Goal: Use online tool/utility: Utilize a website feature to perform a specific function

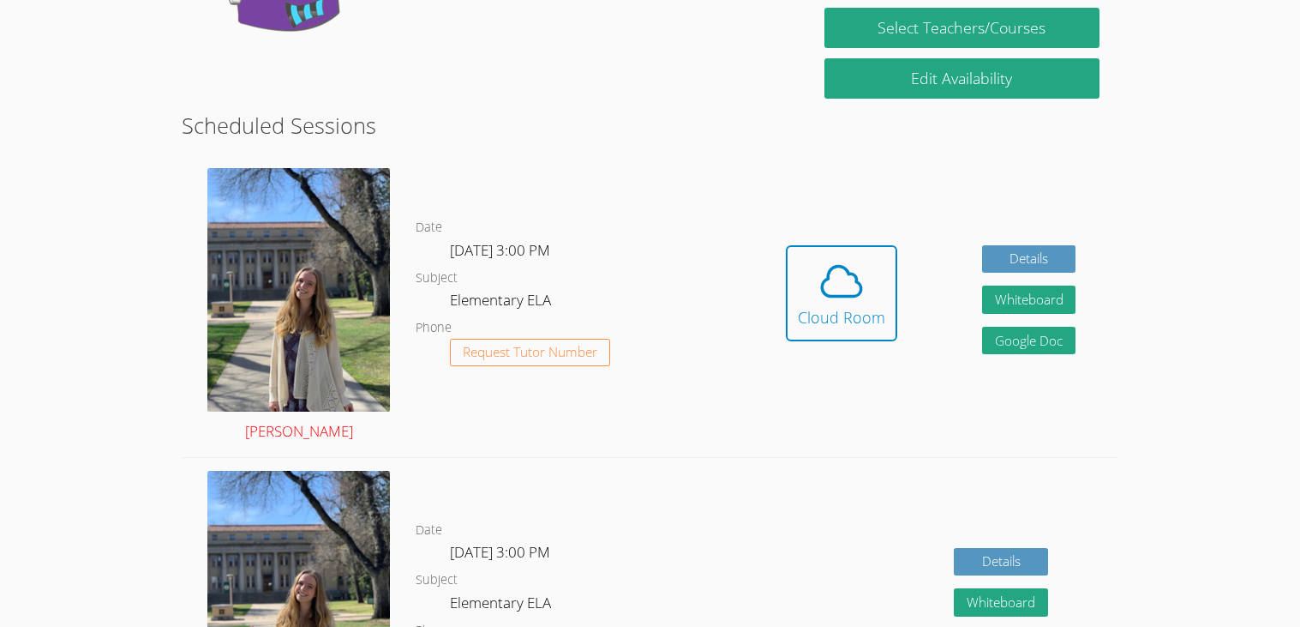
scroll to position [269, 0]
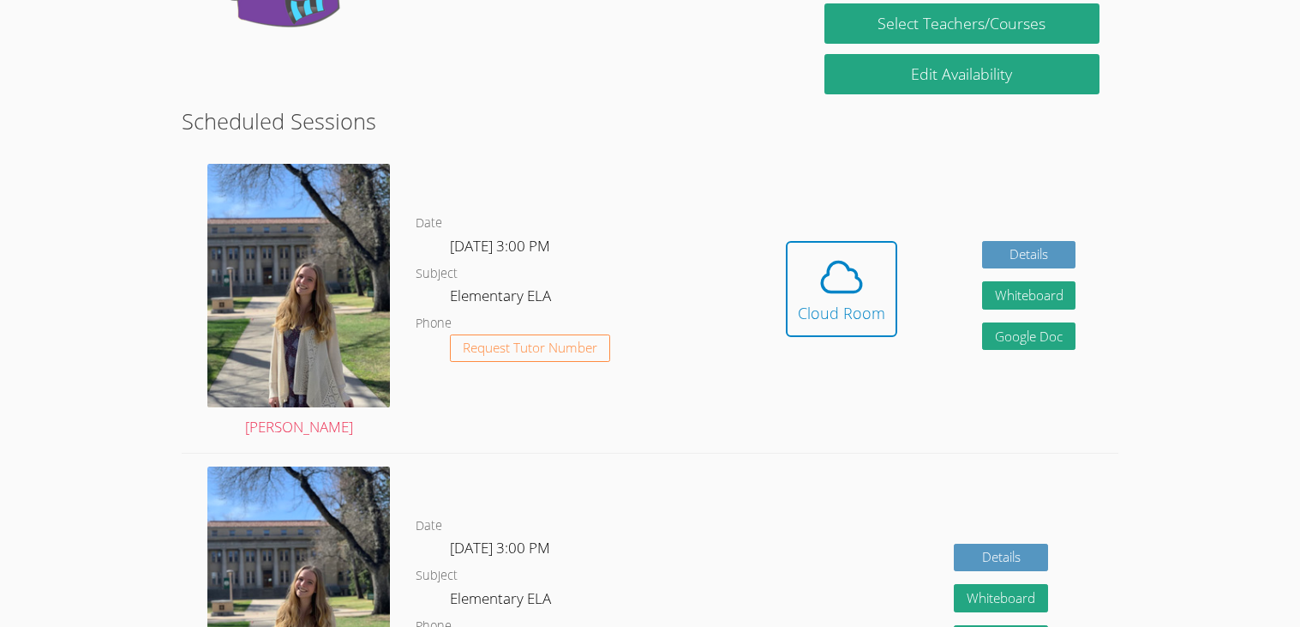
click at [713, 155] on div "Date [DATE] 3:00 PM Subject Elementary ELA Phone Request Tutor Number" at bounding box center [579, 302] width 327 height 302
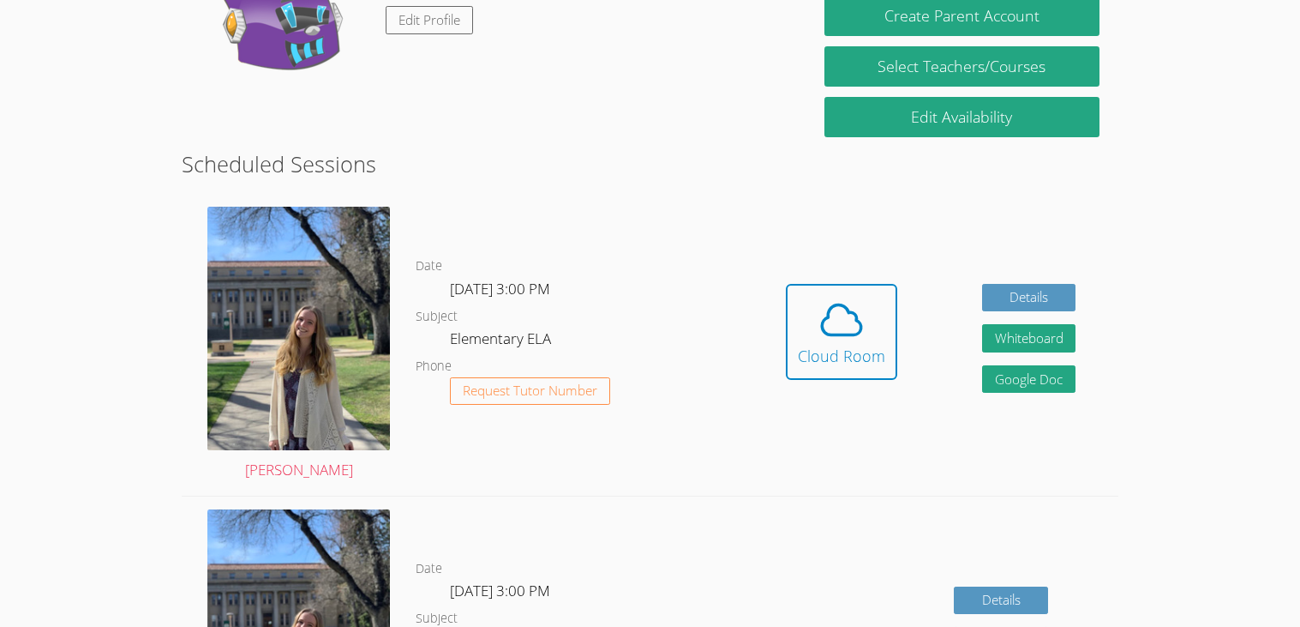
scroll to position [231, 0]
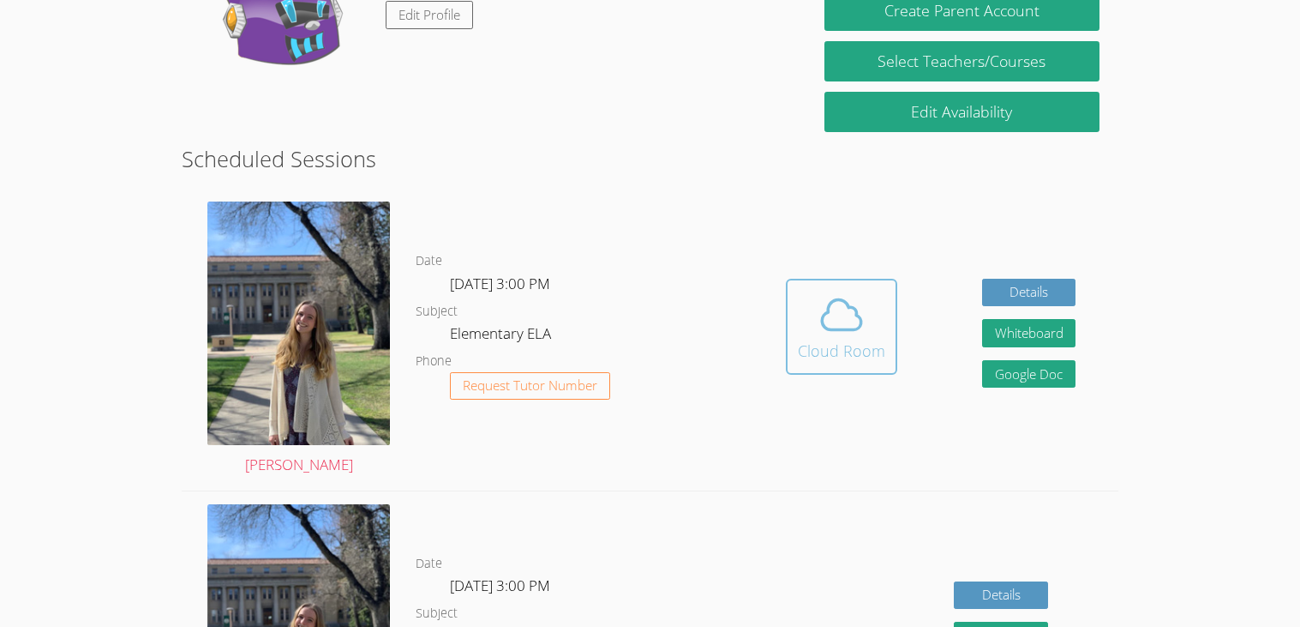
click at [841, 355] on div "Cloud Room" at bounding box center [841, 351] width 87 height 24
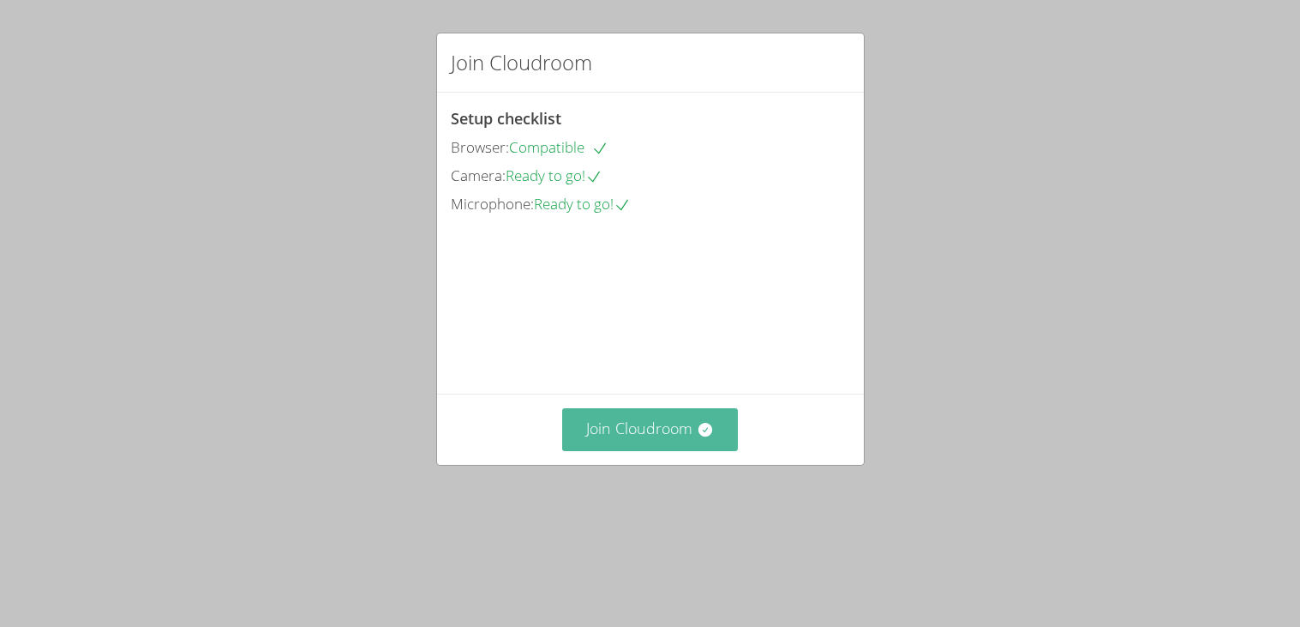
click at [651, 450] on button "Join Cloudroom" at bounding box center [650, 429] width 176 height 42
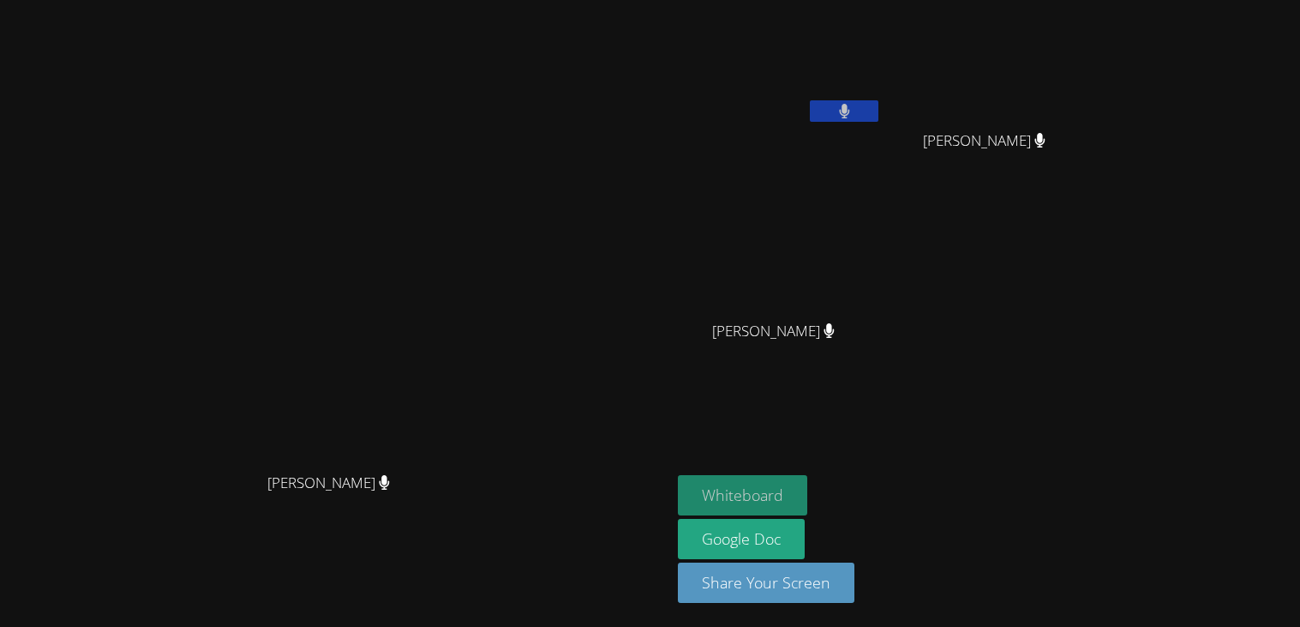
click at [807, 484] on button "Whiteboard" at bounding box center [742, 495] width 129 height 40
click at [807, 482] on button "Whiteboard" at bounding box center [742, 495] width 129 height 40
